Goal: Task Accomplishment & Management: Use online tool/utility

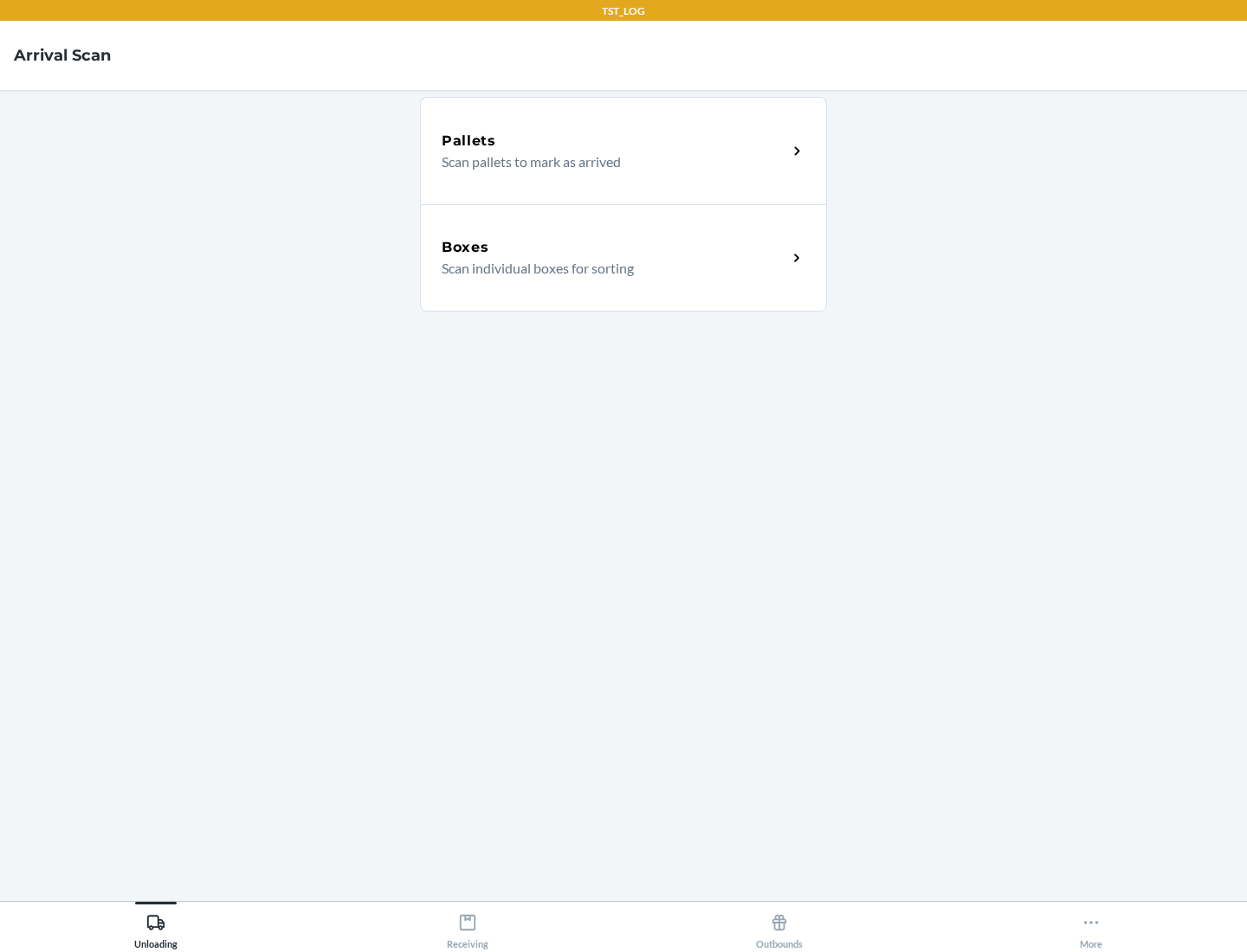
click at [614, 248] on div "Boxes" at bounding box center [614, 247] width 346 height 20
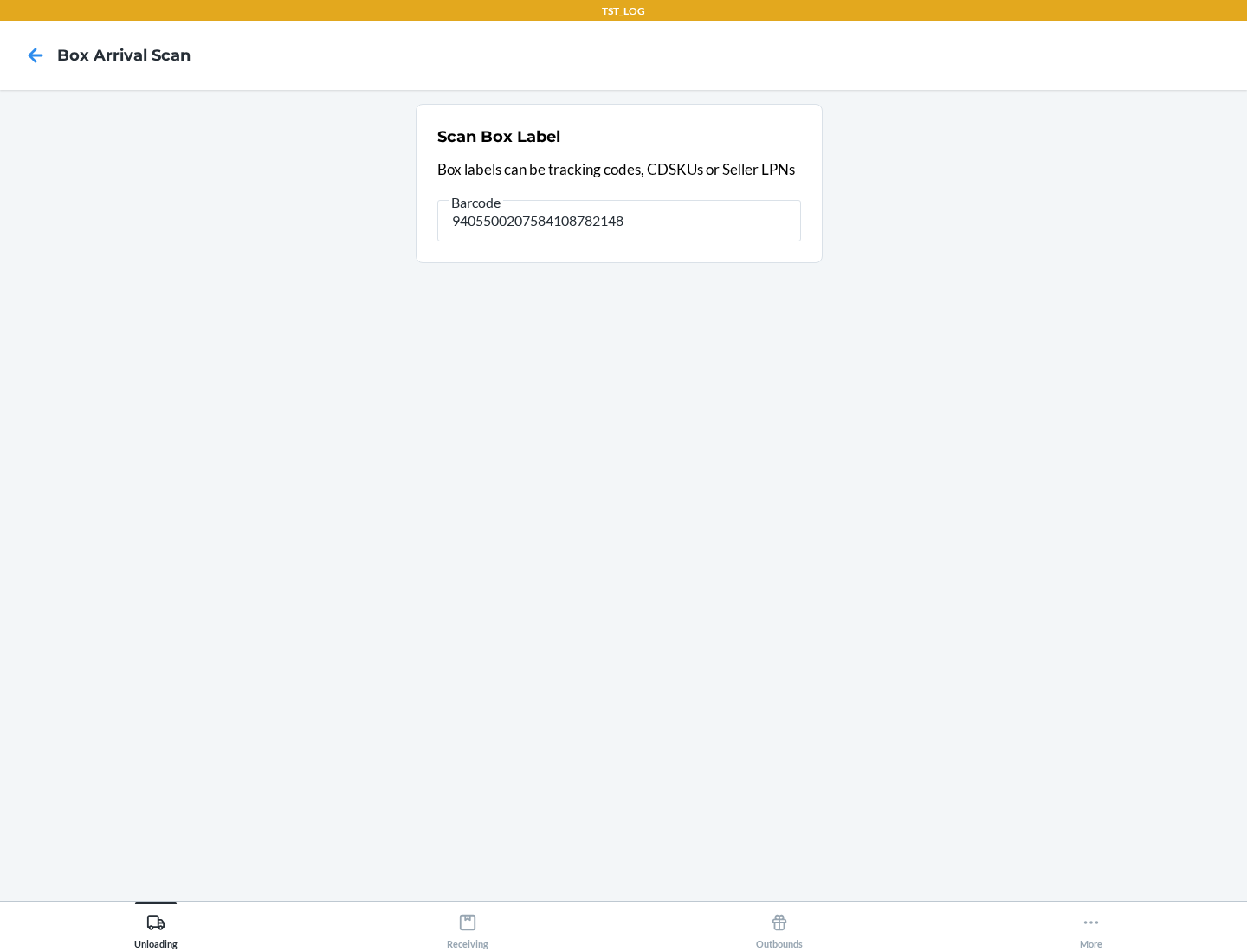
type input "9405500207584108782148"
